Goal: Task Accomplishment & Management: Complete application form

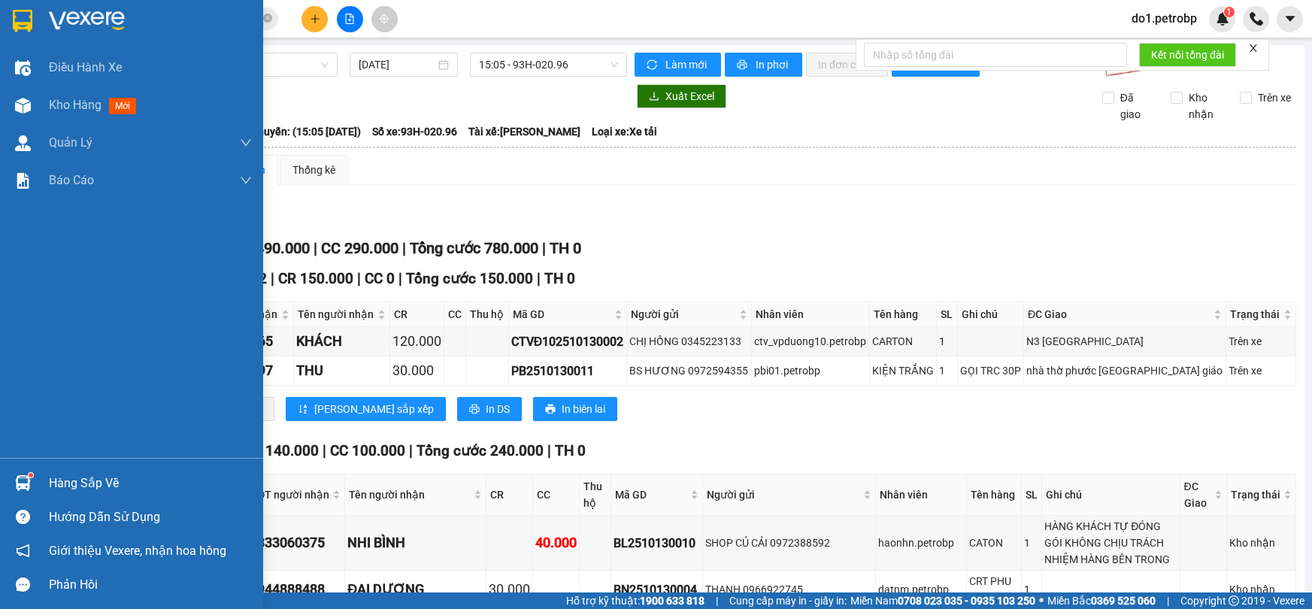
click at [57, 484] on div "Hàng sắp về" at bounding box center [150, 483] width 203 height 23
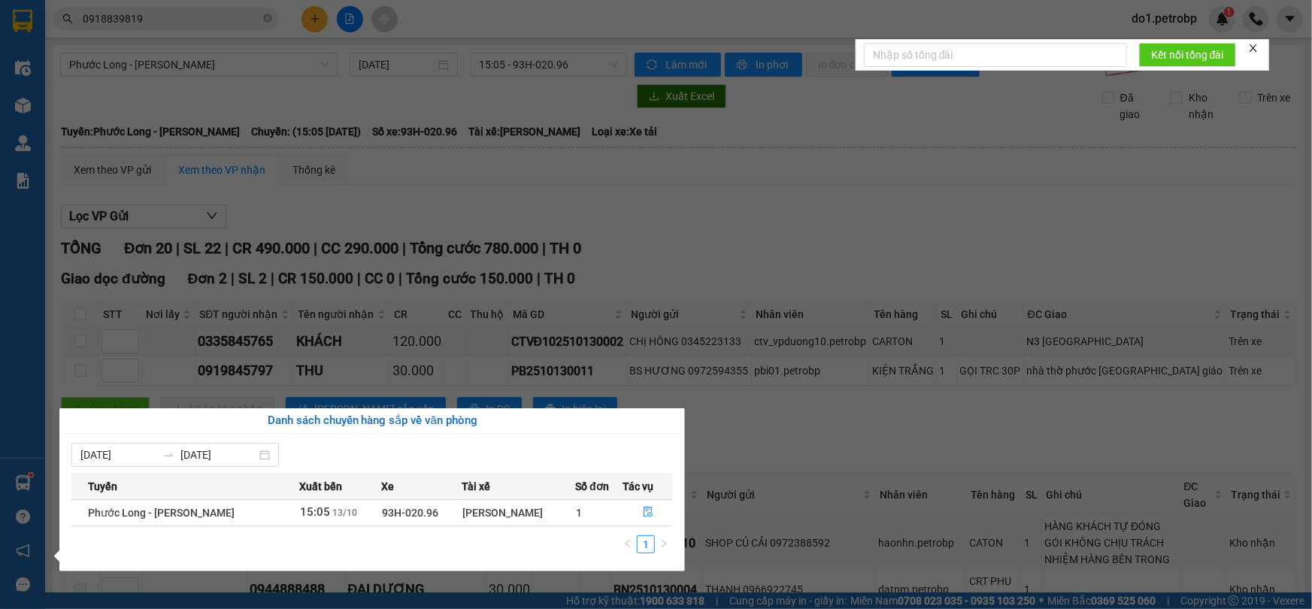
click at [30, 105] on div "Điều hành xe Kho hàng mới Quản [PERSON_NAME] lý chuyến Quản lý khách hàng Quản …" at bounding box center [22, 304] width 45 height 609
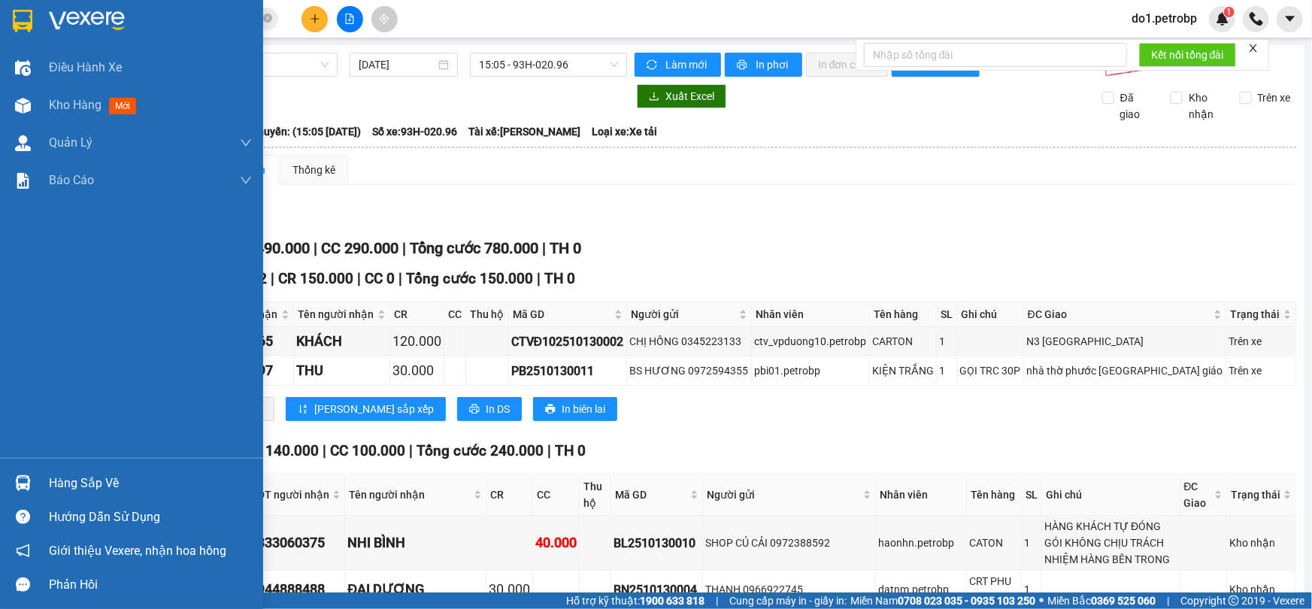
click at [30, 105] on img at bounding box center [23, 106] width 16 height 16
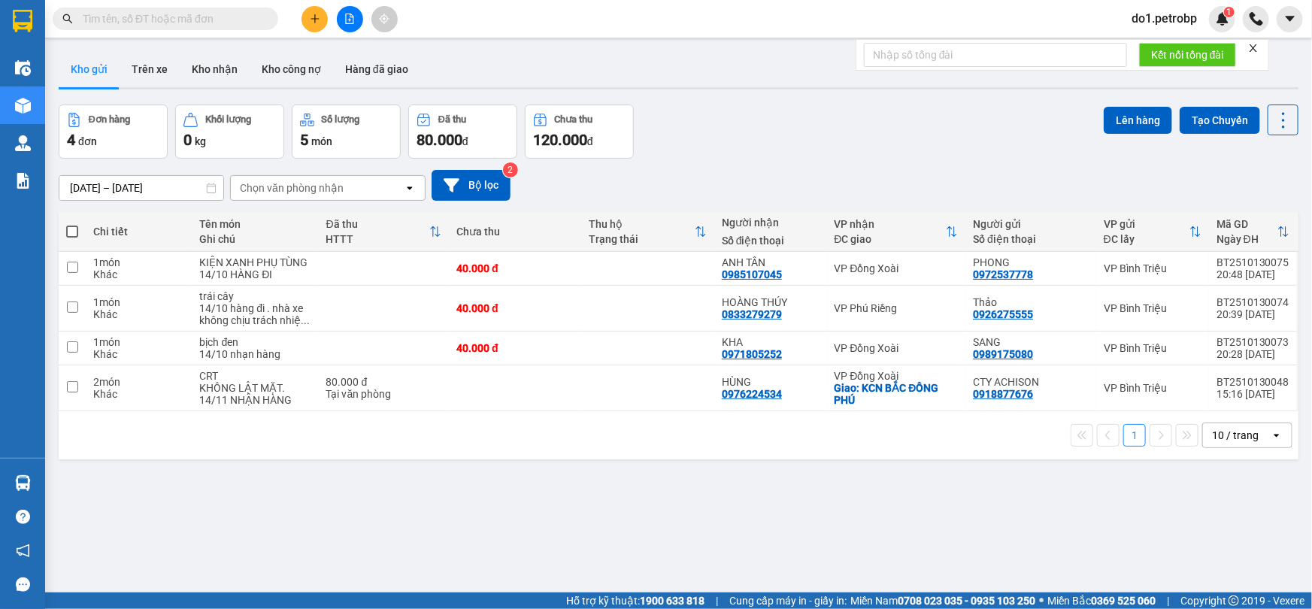
click at [201, 12] on input "text" at bounding box center [171, 19] width 177 height 17
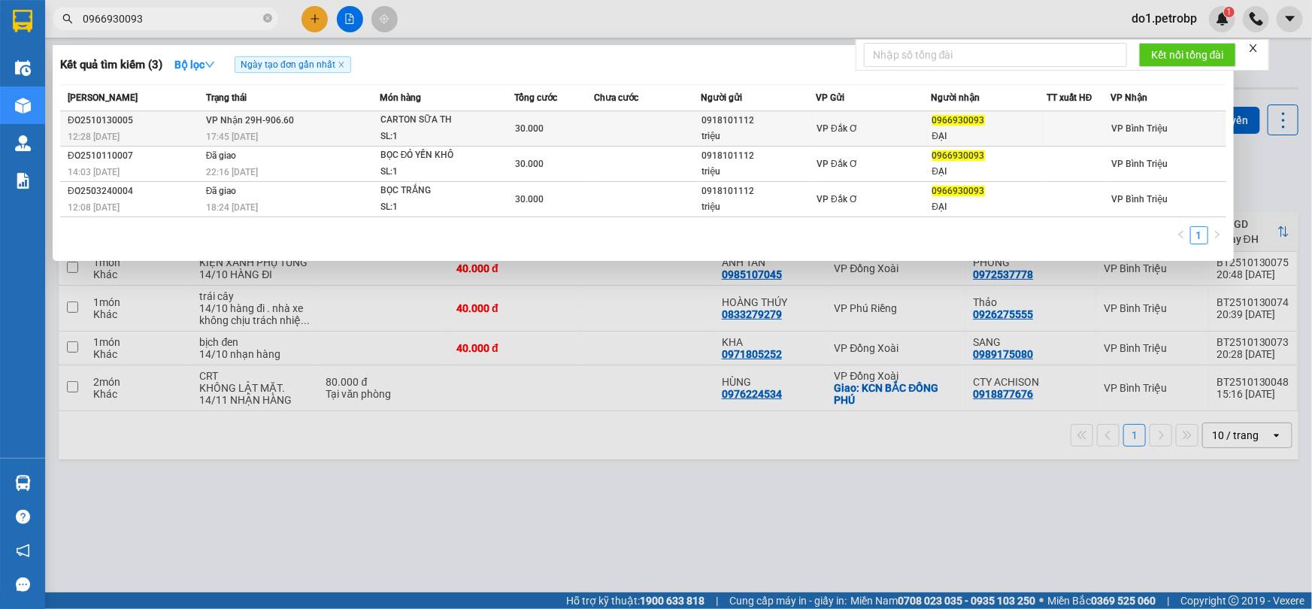
type input "0966930093"
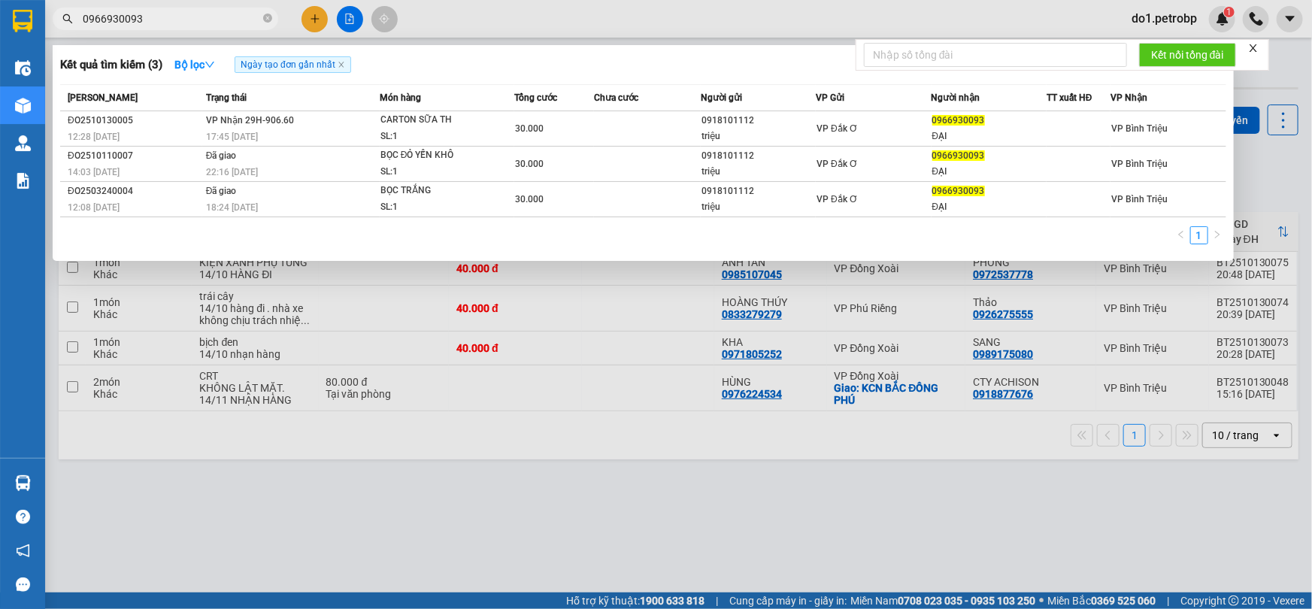
click at [482, 116] on div "CARTON SỮA TH" at bounding box center [437, 120] width 113 height 17
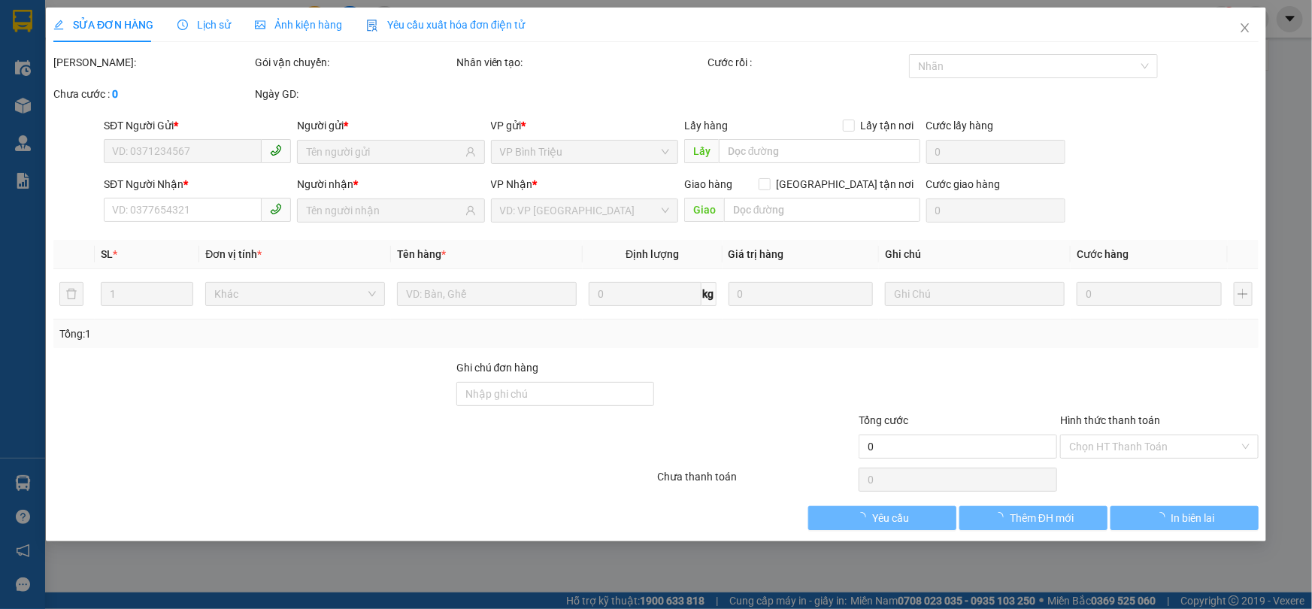
type input "0918101112"
type input "triệu"
type input "0966930093"
type input "ĐẠI"
type input "30.000"
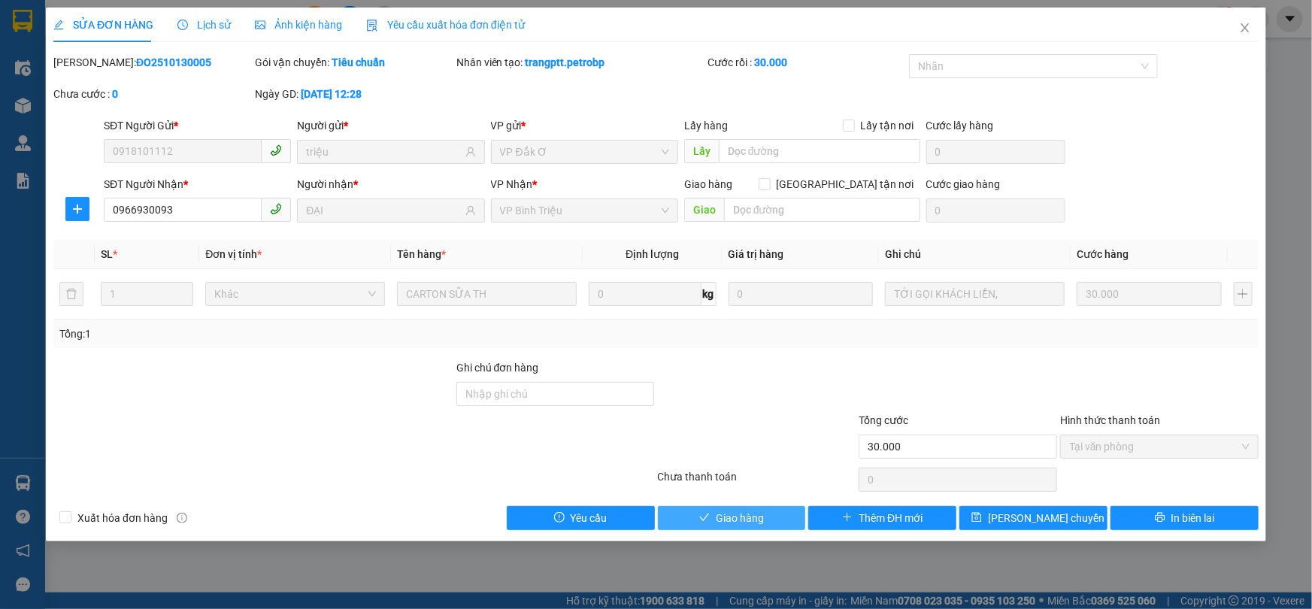
click at [744, 528] on button "Giao hàng" at bounding box center [732, 518] width 148 height 24
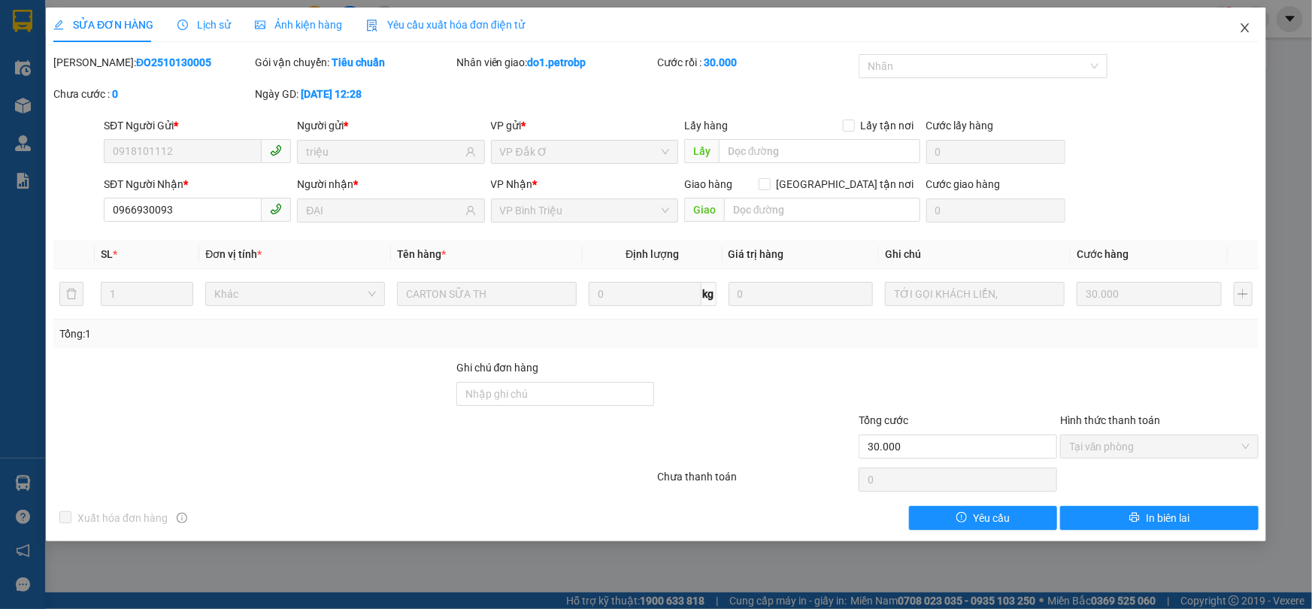
click at [1241, 30] on icon "close" at bounding box center [1245, 28] width 12 height 12
